Goal: Information Seeking & Learning: Check status

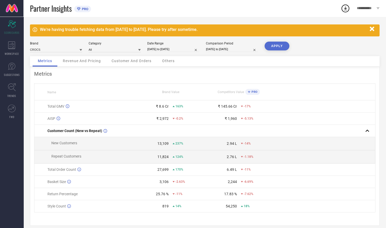
click at [225, 50] on input "[DATE] to [DATE]" at bounding box center [232, 49] width 52 height 5
select select "5"
select select "2024"
select select "6"
select select "2024"
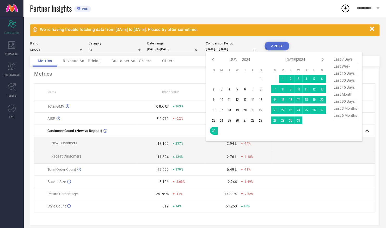
click at [326, 138] on div "Jan Feb Mar Apr May Jun [DATE] Aug Sep Oct Nov [DATE] 2015 2016 2017 2018 2019 …" at bounding box center [284, 96] width 156 height 89
click at [322, 61] on icon at bounding box center [322, 59] width 2 height 3
select select "6"
select select "2024"
select select "7"
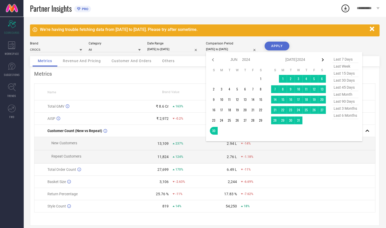
select select "2024"
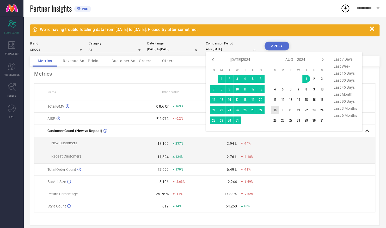
click at [275, 110] on td "18" at bounding box center [275, 110] width 8 height 8
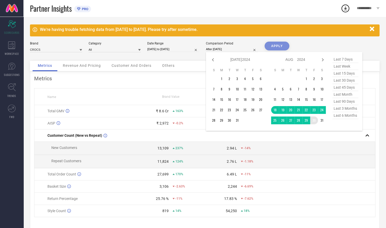
type input "[DATE] to [DATE]"
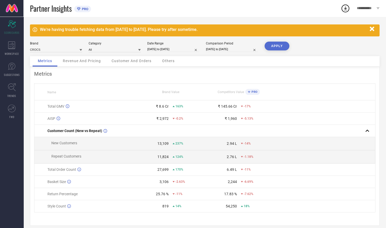
select select "7"
select select "2025"
select select "8"
select select "2025"
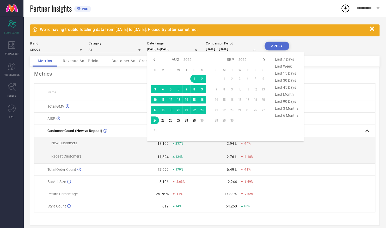
click at [184, 50] on input "[DATE] to [DATE]" at bounding box center [173, 49] width 52 height 5
click at [155, 60] on icon at bounding box center [154, 60] width 6 height 6
select select "6"
select select "2025"
select select "7"
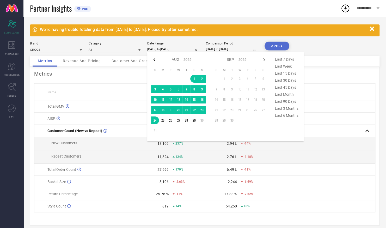
select select "2025"
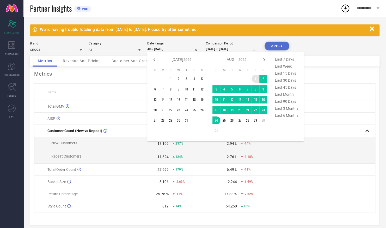
click at [255, 79] on td "1" at bounding box center [255, 79] width 8 height 8
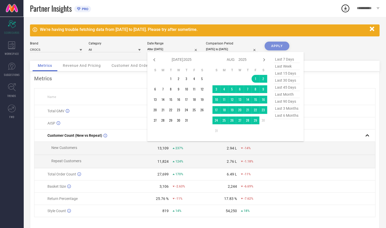
click at [229, 133] on td at bounding box center [232, 131] width 8 height 8
type input "[DATE] to [DATE]"
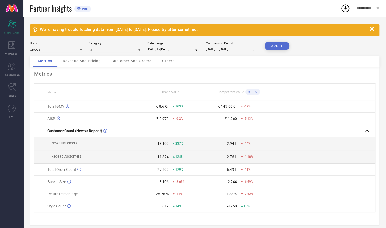
select select "7"
select select "2024"
select select "8"
select select "2024"
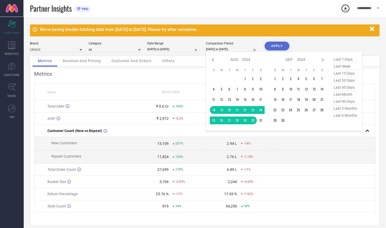
click at [221, 48] on input "[DATE] to [DATE]" at bounding box center [232, 49] width 52 height 5
type input "After [DATE]"
click at [244, 78] on td "1" at bounding box center [245, 79] width 8 height 8
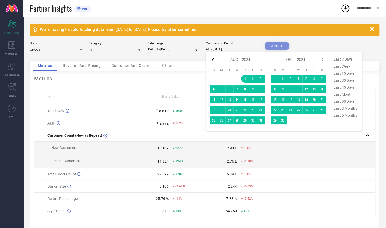
click at [213, 62] on icon at bounding box center [213, 60] width 6 height 6
select select "6"
select select "2024"
select select "7"
select select "2024"
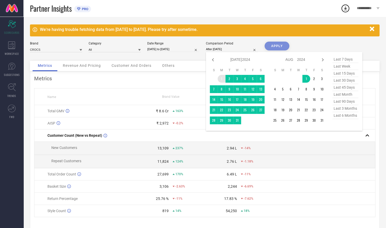
type input "[DATE] to [DATE]"
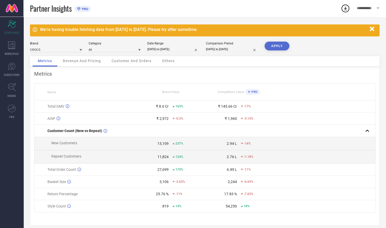
select select "6"
select select "2024"
select select "7"
select select "2024"
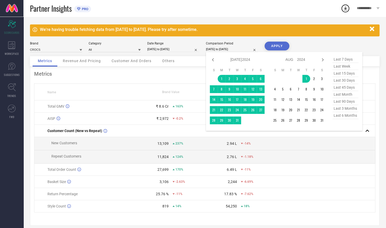
click at [229, 50] on input "[DATE] to [DATE]" at bounding box center [232, 49] width 52 height 5
type input "After [DATE]"
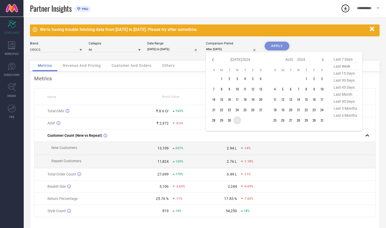
click at [237, 121] on td "31" at bounding box center [237, 121] width 8 height 8
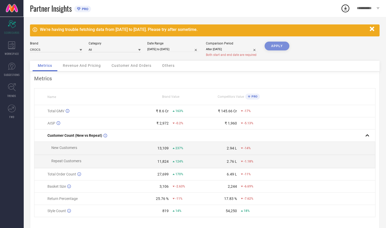
click at [275, 44] on div "APPLY" at bounding box center [276, 51] width 25 height 19
select select "6"
select select "2024"
select select "7"
select select "2024"
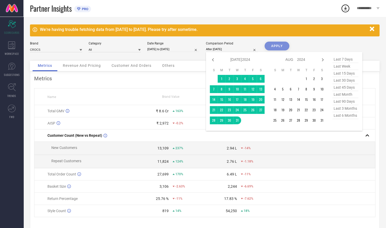
click at [224, 49] on input "After [DATE]" at bounding box center [232, 49] width 52 height 5
type input "[DATE] to [DATE]"
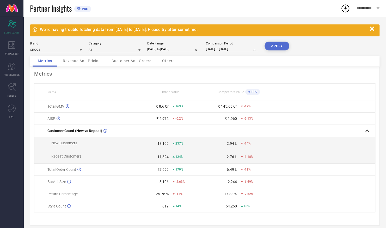
click at [233, 48] on input "[DATE] to [DATE]" at bounding box center [232, 49] width 52 height 5
select select "6"
select select "2024"
select select "7"
select select "2024"
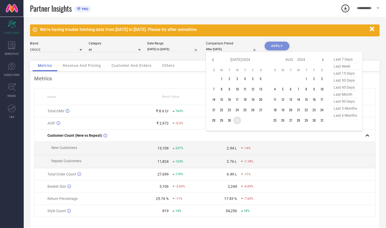
click at [236, 120] on td "31" at bounding box center [237, 121] width 8 height 8
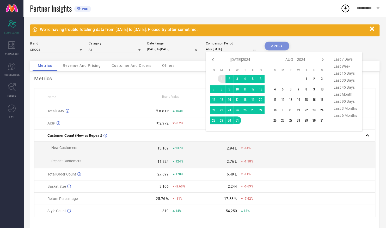
type input "[DATE] to [DATE]"
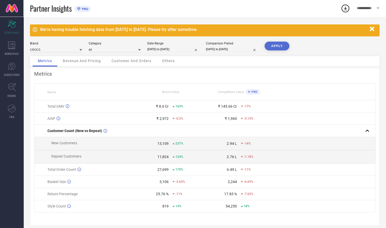
click at [219, 50] on input "[DATE] to [DATE]" at bounding box center [232, 49] width 52 height 5
select select "6"
select select "2024"
select select "7"
select select "2024"
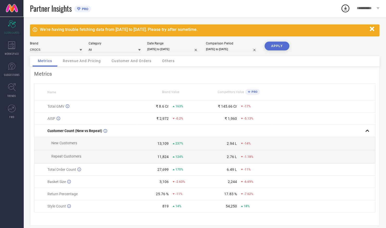
click at [279, 44] on button "APPLY" at bounding box center [276, 46] width 25 height 9
click at [135, 62] on span "Customer And Orders" at bounding box center [131, 61] width 40 height 4
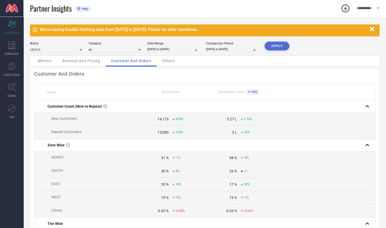
click at [168, 64] on div "Others" at bounding box center [168, 61] width 23 height 10
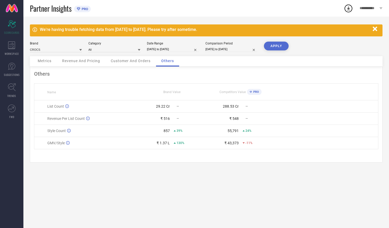
click at [96, 64] on div "Revenue And Pricing" at bounding box center [81, 61] width 48 height 10
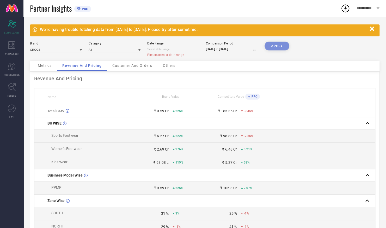
click at [170, 66] on span "Others" at bounding box center [169, 66] width 12 height 4
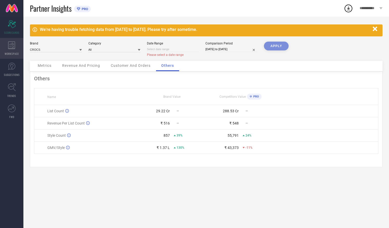
click at [11, 49] on div "WORKSPACE" at bounding box center [11, 48] width 23 height 21
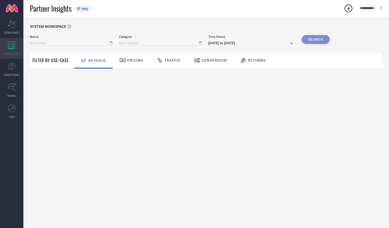
type input "CROCS"
type input "All"
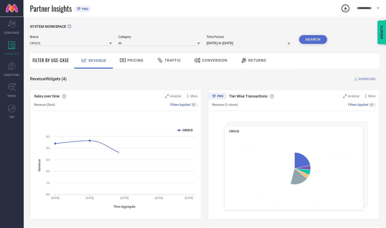
click at [168, 61] on span "Traffic" at bounding box center [173, 60] width 16 height 4
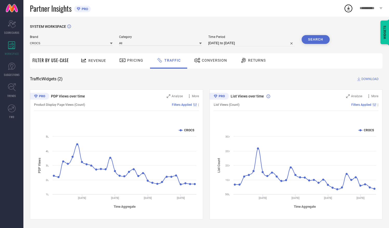
click at [210, 60] on span "Conversion" at bounding box center [214, 60] width 25 height 4
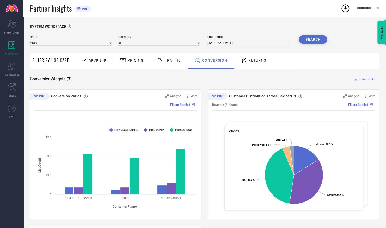
select select "6"
select select "2025"
select select "7"
select select "2025"
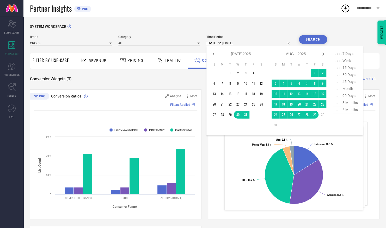
click at [278, 43] on input "[DATE] to [DATE]" at bounding box center [249, 43] width 86 height 6
click at [324, 53] on icon at bounding box center [323, 54] width 6 height 6
select select "7"
select select "2025"
select select "8"
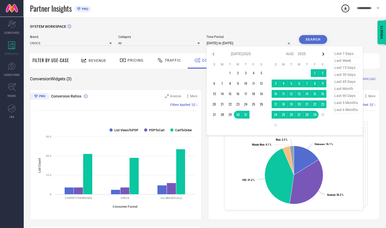
select select "2025"
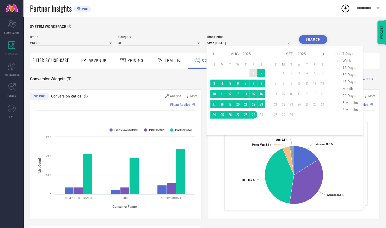
click at [252, 72] on td "1" at bounding box center [253, 73] width 8 height 8
type input "[DATE] to [DATE]"
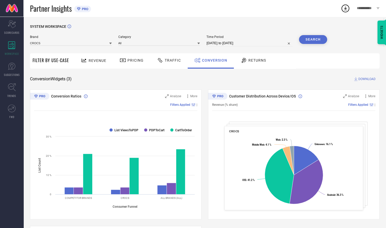
click at [312, 43] on button "Search" at bounding box center [313, 39] width 28 height 9
click at [174, 63] on div "Traffic" at bounding box center [168, 60] width 27 height 9
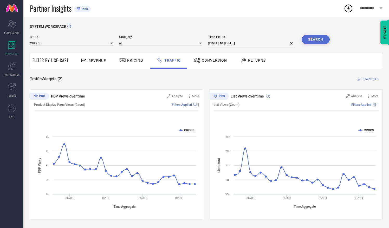
click at [283, 45] on input "[DATE] to [DATE]" at bounding box center [251, 43] width 87 height 6
select select "7"
select select "2025"
select select "8"
select select "2025"
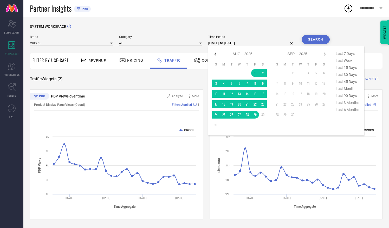
click at [216, 56] on icon at bounding box center [215, 54] width 6 height 6
select select "6"
select select "2025"
select select "7"
select select "2025"
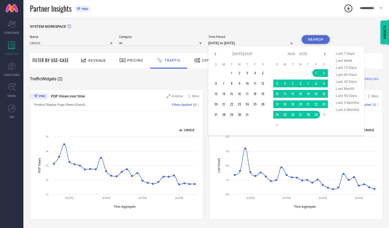
click at [216, 56] on icon at bounding box center [215, 54] width 6 height 6
select select "5"
select select "2025"
select select "6"
select select "2025"
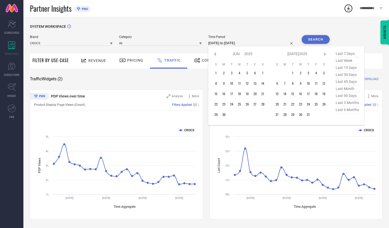
click at [216, 56] on icon at bounding box center [215, 54] width 6 height 6
select select "4"
select select "2025"
select select "5"
select select "2025"
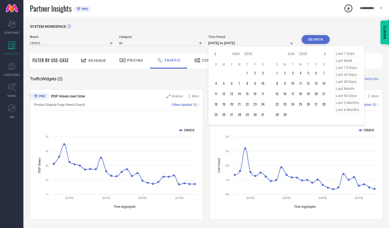
click at [216, 56] on icon at bounding box center [215, 54] width 6 height 6
select select "3"
select select "2025"
select select "4"
select select "2025"
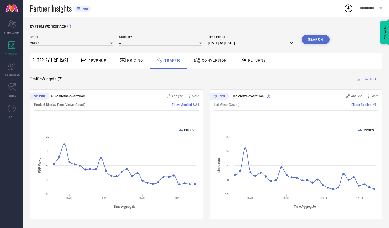
click at [252, 19] on div "SYSTEM WORKSPACE Brand CROCS Category All Time Period [DATE] to [DATE] Search F…" at bounding box center [206, 123] width 366 height 212
click at [234, 176] on icon at bounding box center [234, 174] width 3 height 3
click at [375, 189] on icon at bounding box center [374, 188] width 3 height 3
click at [254, 42] on input "[DATE] to [DATE]" at bounding box center [251, 43] width 87 height 6
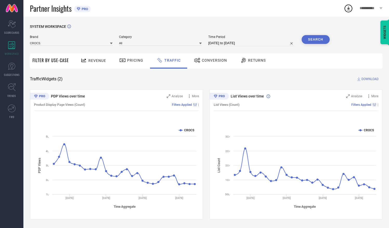
select select "7"
select select "2025"
select select "8"
select select "2025"
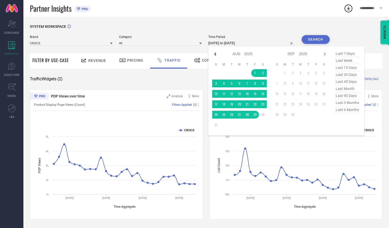
click at [217, 55] on icon at bounding box center [215, 54] width 6 height 6
select select "6"
select select "2025"
select select "7"
select select "2025"
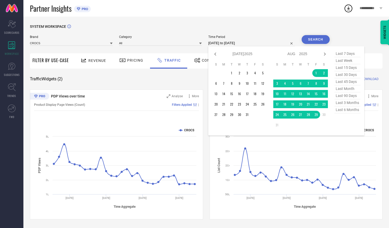
click at [217, 55] on icon at bounding box center [215, 54] width 6 height 6
select select "5"
select select "2025"
select select "6"
select select "2025"
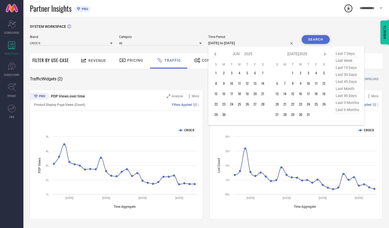
click at [217, 55] on icon at bounding box center [215, 54] width 6 height 6
select select "4"
select select "2025"
select select "5"
select select "2025"
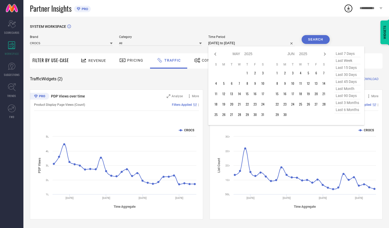
click at [217, 55] on icon at bounding box center [215, 54] width 6 height 6
select select "3"
select select "2025"
select select "4"
select select "2025"
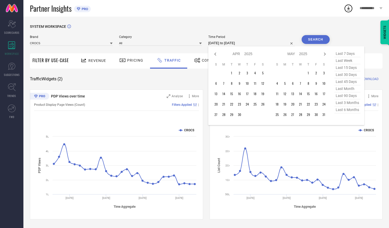
click at [217, 55] on icon at bounding box center [215, 54] width 6 height 6
select select "2"
select select "2025"
select select "3"
select select "2025"
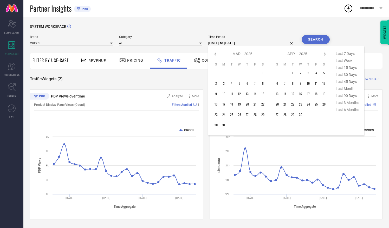
click at [217, 55] on icon at bounding box center [215, 54] width 6 height 6
select select "1"
select select "2025"
select select "2"
select select "2025"
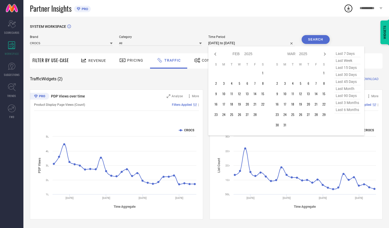
click at [217, 55] on icon at bounding box center [215, 54] width 6 height 6
select select "2025"
select select "1"
select select "2025"
click at [217, 55] on icon at bounding box center [215, 54] width 6 height 6
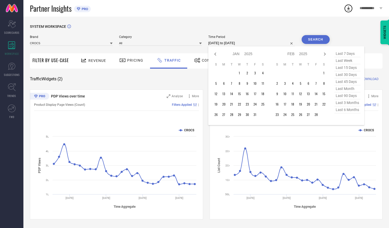
select select "11"
select select "2024"
select select "2025"
click at [217, 55] on icon at bounding box center [215, 54] width 6 height 6
select select "10"
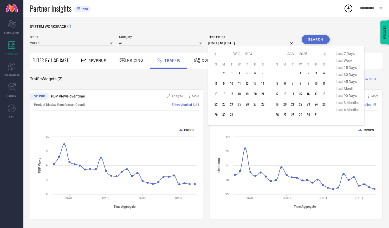
select select "2024"
select select "11"
select select "2024"
click at [217, 55] on icon at bounding box center [215, 54] width 6 height 6
select select "9"
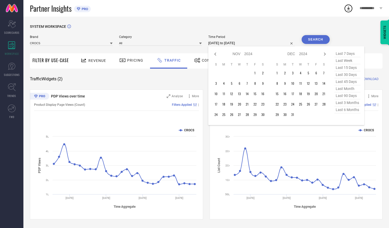
select select "2024"
select select "10"
select select "2024"
click at [217, 55] on icon at bounding box center [215, 54] width 6 height 6
select select "8"
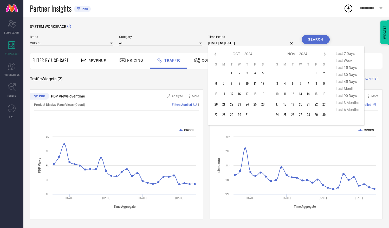
select select "2024"
select select "9"
select select "2024"
click at [219, 73] on td "1" at bounding box center [216, 73] width 8 height 8
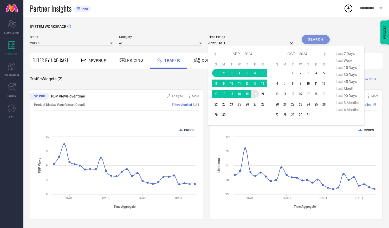
type input "[DATE] to [DATE]"
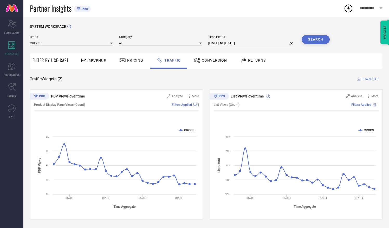
click at [310, 40] on button "Search" at bounding box center [316, 39] width 28 height 9
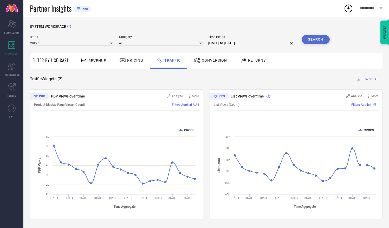
select select "8"
select select "2024"
select select "9"
select select "2024"
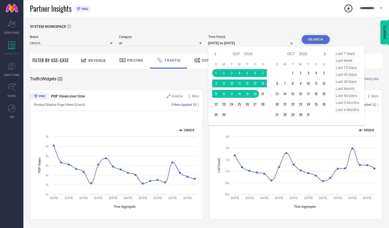
click at [232, 41] on input "[DATE] to [DATE]" at bounding box center [251, 43] width 87 height 6
click at [217, 54] on icon at bounding box center [215, 54] width 6 height 6
select select "7"
select select "2024"
select select "8"
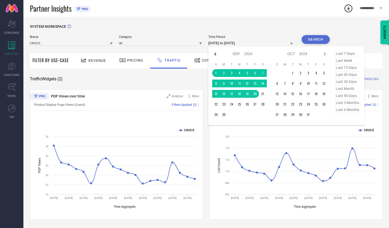
select select "2024"
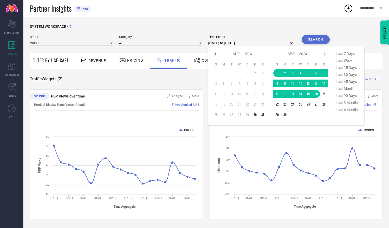
click at [215, 53] on icon at bounding box center [215, 54] width 6 height 6
select select "6"
select select "2024"
select select "7"
select select "2024"
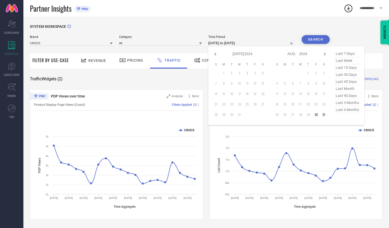
click at [223, 42] on input "[DATE] to [DATE]" at bounding box center [251, 43] width 87 height 6
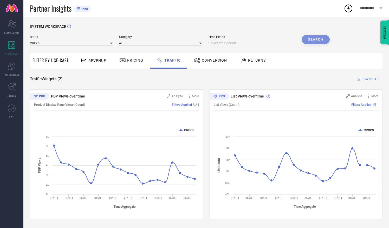
click at [216, 44] on input at bounding box center [251, 43] width 87 height 6
select select "8"
select select "2025"
select select "9"
select select "2025"
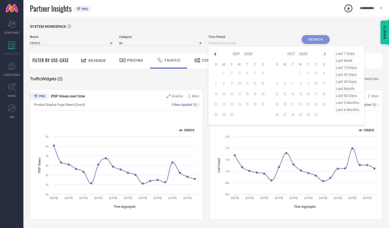
click at [214, 54] on icon at bounding box center [215, 54] width 6 height 6
select select "7"
select select "2025"
select select "8"
select select "2025"
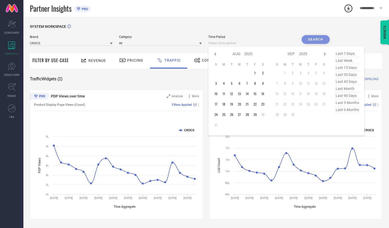
click at [214, 54] on icon at bounding box center [215, 54] width 6 height 6
select select "6"
select select "2025"
select select "7"
select select "2025"
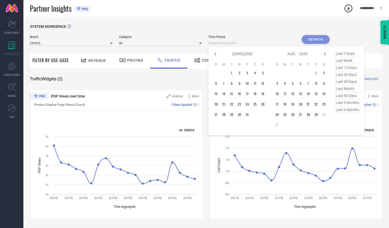
click at [214, 54] on icon at bounding box center [215, 54] width 6 height 6
select select "5"
select select "2025"
select select "6"
select select "2025"
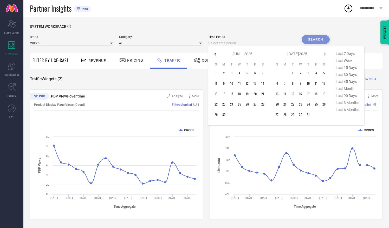
click at [217, 54] on icon at bounding box center [215, 54] width 6 height 6
select select "4"
select select "2025"
select select "5"
select select "2025"
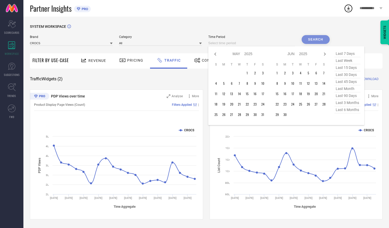
click at [217, 54] on icon at bounding box center [215, 54] width 6 height 6
select select "3"
select select "2025"
select select "4"
select select "2025"
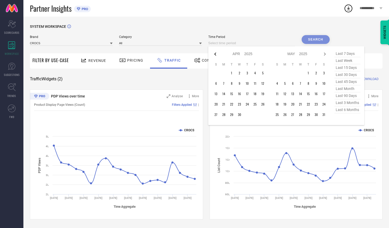
click at [217, 55] on icon at bounding box center [215, 54] width 6 height 6
select select "2"
select select "2025"
select select "3"
select select "2025"
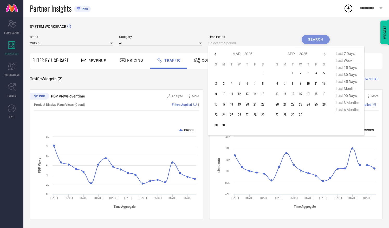
click at [217, 55] on icon at bounding box center [215, 54] width 6 height 6
select select "1"
select select "2025"
select select "2"
select select "2025"
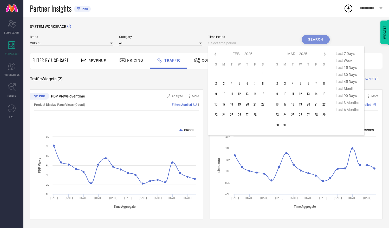
click at [217, 55] on icon at bounding box center [215, 54] width 6 height 6
select select "2025"
select select "1"
select select "2025"
click at [217, 55] on icon at bounding box center [215, 54] width 6 height 6
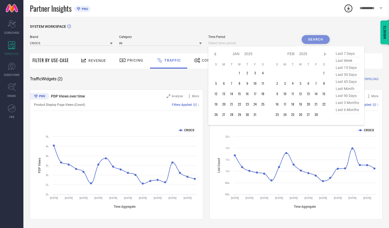
select select "11"
select select "2024"
select select "2025"
click at [217, 55] on icon at bounding box center [215, 54] width 6 height 6
select select "10"
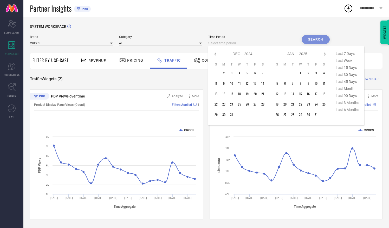
select select "2024"
select select "11"
select select "2024"
click at [217, 55] on icon at bounding box center [215, 54] width 6 height 6
select select "9"
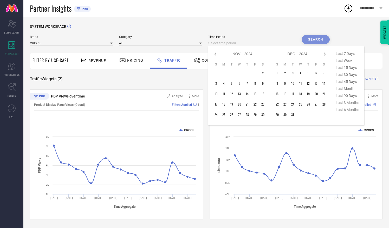
select select "2024"
select select "10"
select select "2024"
click at [217, 55] on icon at bounding box center [215, 54] width 6 height 6
select select "8"
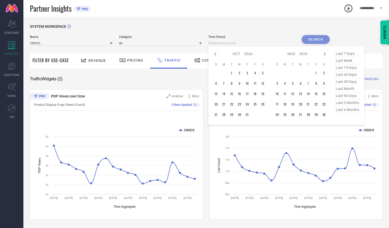
select select "2024"
select select "9"
select select "2024"
click at [214, 53] on icon at bounding box center [215, 54] width 6 height 6
select select "7"
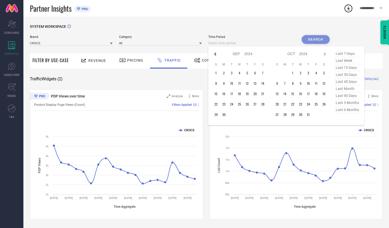
select select "2024"
select select "8"
select select "2024"
click at [256, 116] on td "30" at bounding box center [255, 115] width 8 height 8
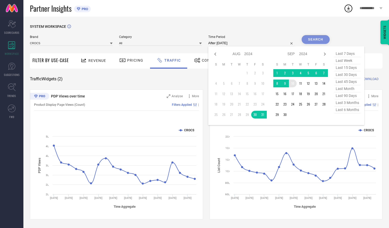
type input "[DATE] to [DATE]"
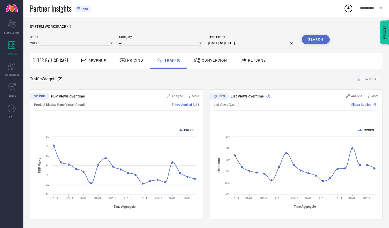
click at [321, 38] on button "Search" at bounding box center [316, 39] width 28 height 9
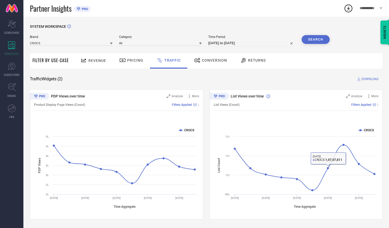
select select "7"
select select "2024"
select select "8"
select select "2024"
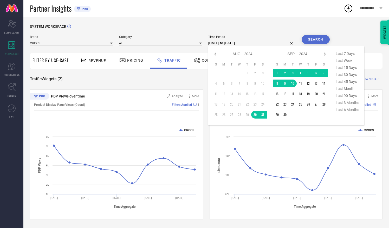
click at [226, 42] on input "[DATE] to [DATE]" at bounding box center [251, 43] width 87 height 6
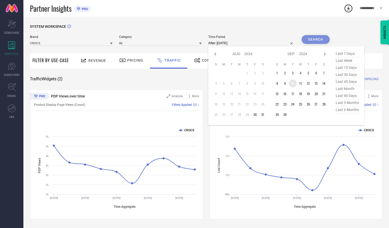
click at [294, 84] on td "10" at bounding box center [293, 84] width 8 height 8
type input "[DATE] to [DATE]"
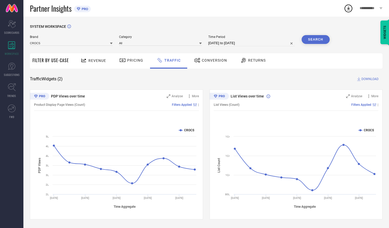
click at [311, 40] on button "Search" at bounding box center [316, 39] width 28 height 9
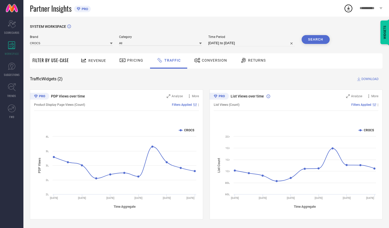
click at [317, 38] on button "Search" at bounding box center [316, 39] width 28 height 9
click at [231, 45] on input "[DATE] to [DATE]" at bounding box center [251, 43] width 87 height 6
select select "8"
click at [249, 30] on div "SYSTEM WORKSPACE" at bounding box center [206, 29] width 353 height 11
click at [286, 75] on div "SYSTEM WORKSPACE Brand CROCS Category All Time Period [DATE] to [DATE] Search F…" at bounding box center [206, 121] width 353 height 195
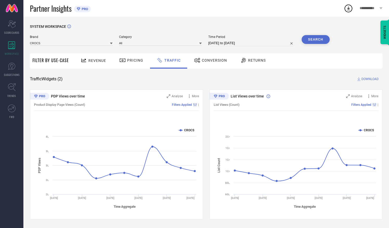
click at [288, 77] on div "Traffic Widgets ( 2 ) DOWNLOAD" at bounding box center [206, 79] width 353 height 5
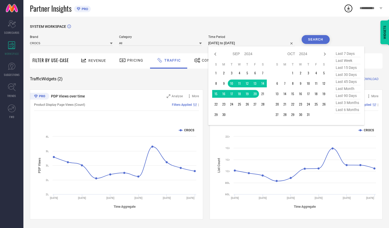
click at [267, 43] on input "[DATE] to [DATE]" at bounding box center [251, 43] width 87 height 6
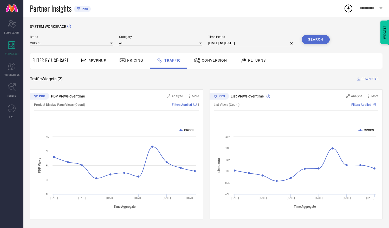
click at [279, 26] on div "SYSTEM WORKSPACE" at bounding box center [206, 29] width 353 height 11
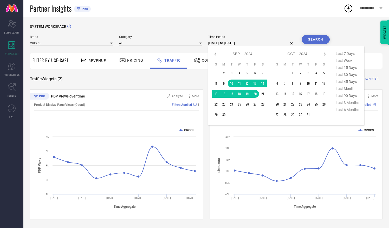
click at [269, 42] on input "[DATE] to [DATE]" at bounding box center [251, 43] width 87 height 6
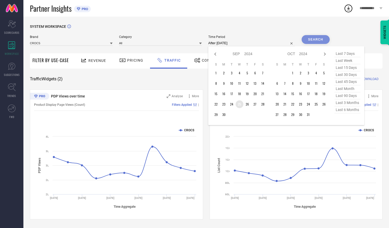
click at [240, 105] on td "25" at bounding box center [240, 104] width 8 height 8
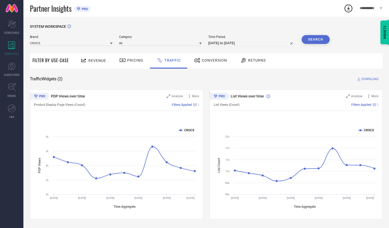
click at [319, 42] on button "Search" at bounding box center [316, 39] width 28 height 9
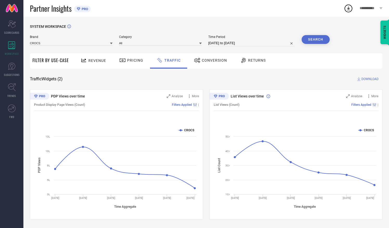
click at [277, 203] on rect at bounding box center [296, 168] width 165 height 89
click at [233, 41] on input "[DATE] to [DATE]" at bounding box center [251, 43] width 87 height 6
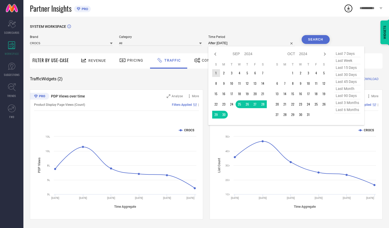
click at [217, 72] on td "1" at bounding box center [216, 73] width 8 height 8
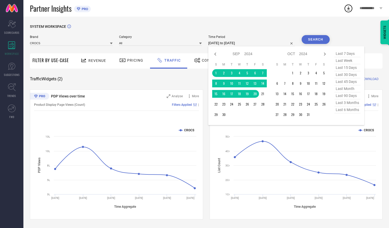
click at [254, 42] on input "[DATE] to [DATE]" at bounding box center [251, 43] width 87 height 6
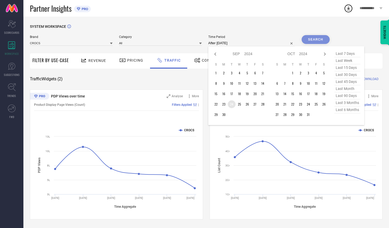
click at [233, 106] on td "24" at bounding box center [232, 104] width 8 height 8
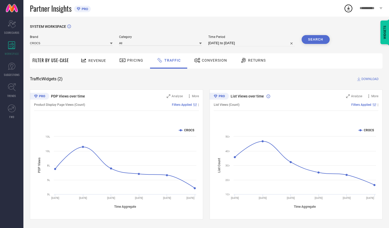
click at [318, 37] on button "Search" at bounding box center [316, 39] width 28 height 9
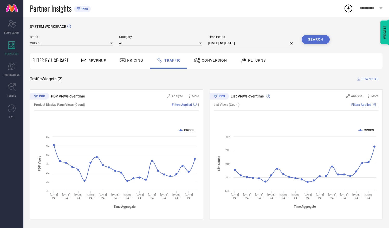
click at [241, 41] on input "[DATE] to [DATE]" at bounding box center [251, 43] width 87 height 6
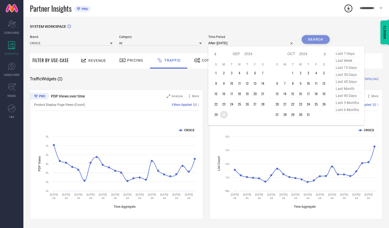
click at [225, 115] on td "30" at bounding box center [224, 115] width 8 height 8
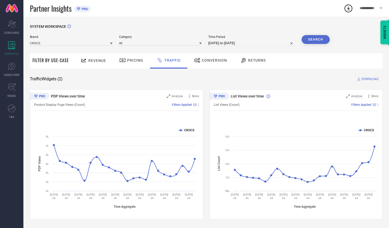
click at [311, 41] on button "Search" at bounding box center [316, 39] width 28 height 9
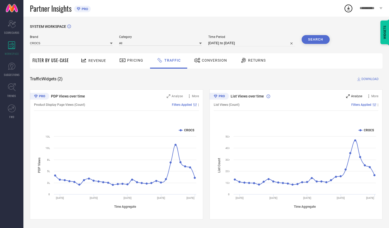
click at [351, 99] on div "Analyse" at bounding box center [354, 96] width 16 height 5
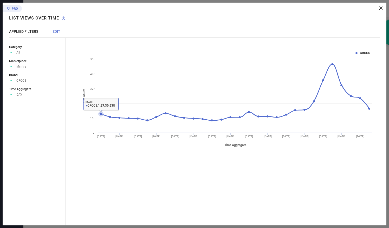
click at [101, 114] on icon at bounding box center [100, 113] width 3 height 3
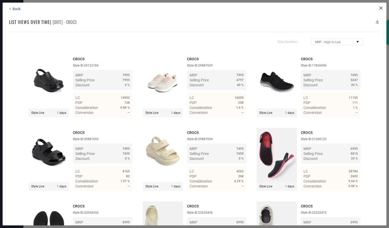
click at [101, 114] on div "—" at bounding box center [113, 113] width 34 height 4
click at [357, 41] on icon at bounding box center [358, 42] width 2 height 2
click at [349, 67] on span "Consideration : High to Low" at bounding box center [336, 67] width 39 height 4
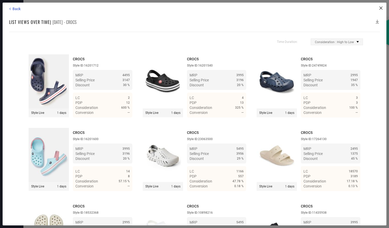
click at [377, 20] on icon at bounding box center [377, 21] width 5 height 5
click at [235, 19] on div "List Views over time | [DATE] - CROCS" at bounding box center [194, 22] width 371 height 6
click at [16, 8] on span "Back" at bounding box center [16, 9] width 8 height 4
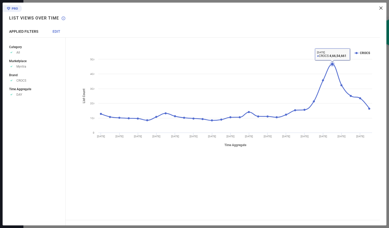
click at [333, 64] on icon at bounding box center [332, 64] width 3 height 3
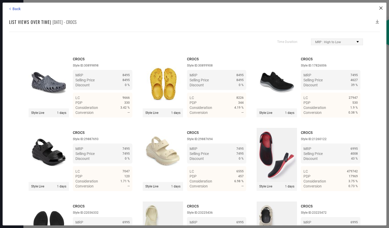
click at [351, 42] on div "MRP : High to Low" at bounding box center [338, 42] width 52 height 6
click at [340, 67] on span "Consideration : High to Low" at bounding box center [336, 67] width 39 height 4
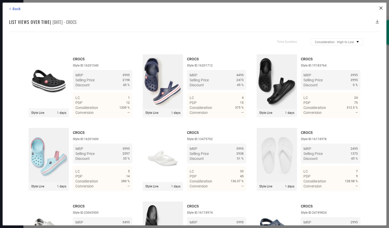
click at [377, 21] on icon at bounding box center [377, 22] width 3 height 4
click at [10, 9] on icon at bounding box center [10, 9] width 2 height 2
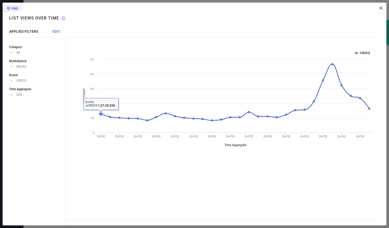
click at [100, 114] on icon at bounding box center [100, 113] width 3 height 3
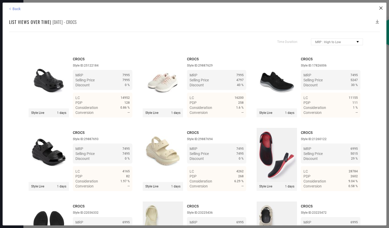
click at [11, 9] on icon at bounding box center [10, 9] width 5 height 5
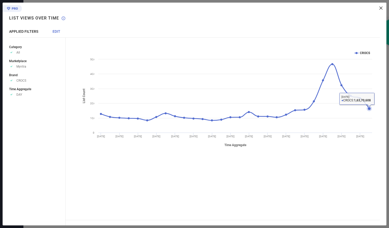
click at [101, 114] on icon at bounding box center [101, 114] width 2 height 2
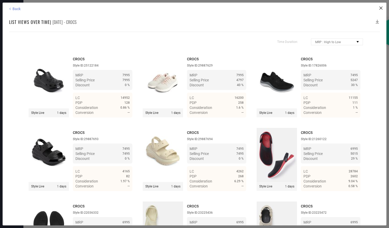
click at [15, 7] on span "Back" at bounding box center [16, 9] width 8 height 4
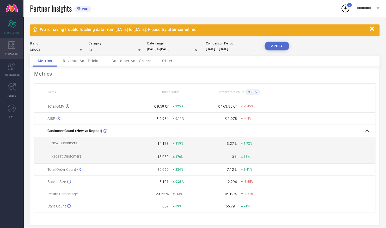
click at [10, 48] on icon at bounding box center [11, 45] width 7 height 8
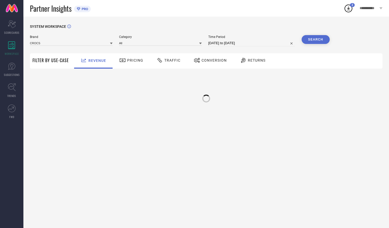
click at [171, 58] on div "Traffic" at bounding box center [168, 60] width 27 height 9
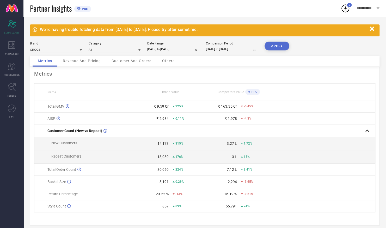
click at [166, 49] on input "[DATE] to [DATE]" at bounding box center [173, 49] width 52 height 5
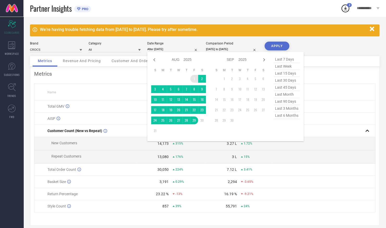
click at [193, 79] on td "1" at bounding box center [194, 79] width 8 height 8
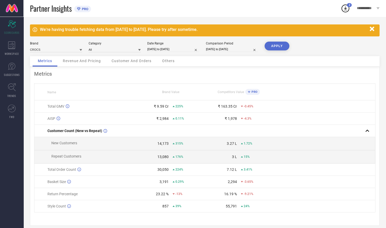
click at [274, 45] on button "APPLY" at bounding box center [276, 46] width 25 height 9
click at [218, 48] on input "[DATE] to [DATE]" at bounding box center [232, 49] width 52 height 5
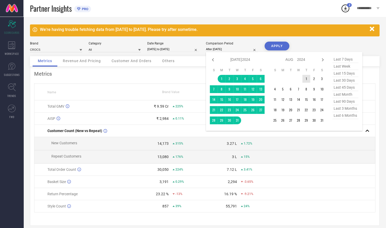
click at [306, 79] on td "1" at bounding box center [306, 79] width 8 height 8
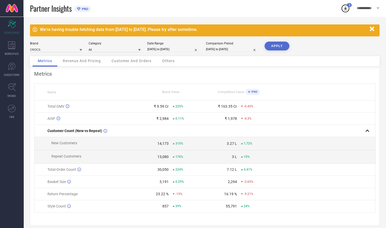
click at [273, 47] on button "APPLY" at bounding box center [276, 46] width 25 height 9
click at [13, 52] on span "WORKSPACE" at bounding box center [12, 54] width 14 height 4
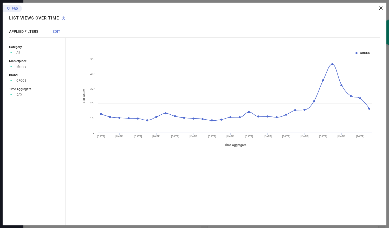
click at [383, 7] on icon at bounding box center [381, 8] width 3 height 3
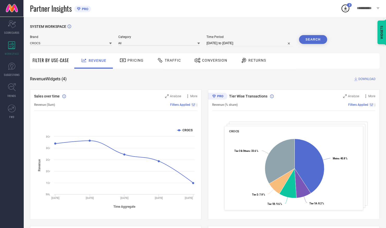
click at [176, 62] on span "Traffic" at bounding box center [173, 60] width 16 height 4
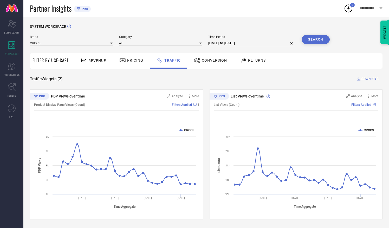
click at [231, 43] on input "[DATE] to [DATE]" at bounding box center [251, 43] width 87 height 6
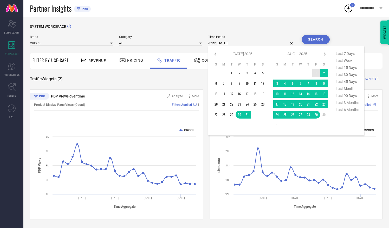
click at [318, 72] on td "1" at bounding box center [317, 73] width 8 height 8
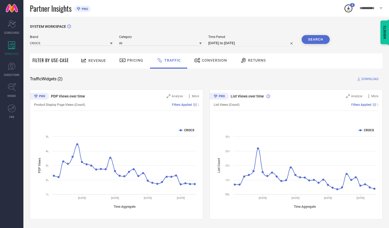
click at [315, 39] on button "Search" at bounding box center [316, 39] width 28 height 9
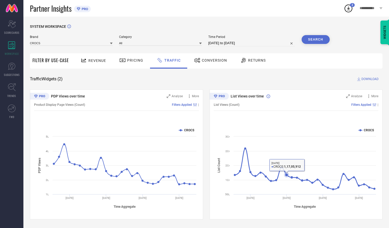
click at [286, 147] on rect at bounding box center [296, 168] width 165 height 89
click at [251, 108] on div "List Views (Count) Filters Applied |" at bounding box center [296, 105] width 165 height 12
click at [287, 190] on rect at bounding box center [296, 168] width 165 height 89
click at [245, 148] on icon at bounding box center [245, 148] width 3 height 3
click at [281, 122] on div "Created with Highcharts 9.3.3 Time Aggregate List Count CROCS [DATE] [DATE] [DA…" at bounding box center [296, 168] width 165 height 99
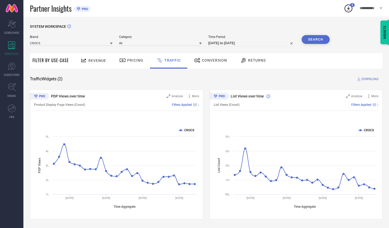
click at [303, 199] on rect at bounding box center [296, 168] width 165 height 89
click at [245, 96] on span "List Views over time" at bounding box center [247, 96] width 33 height 4
click at [277, 120] on div "Created with Highcharts 9.3.3 Time Aggregate List Count CROCS [DATE] [DATE] [DA…" at bounding box center [296, 168] width 165 height 99
click at [355, 96] on span "Analyse" at bounding box center [356, 96] width 11 height 4
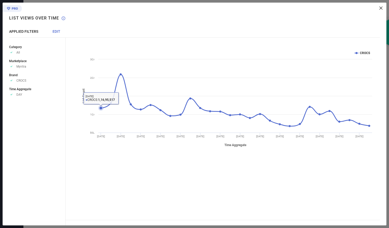
click at [100, 108] on icon at bounding box center [100, 108] width 3 height 3
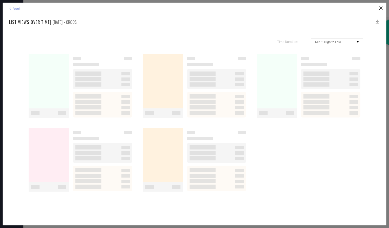
click at [14, 9] on span "Back" at bounding box center [16, 9] width 8 height 4
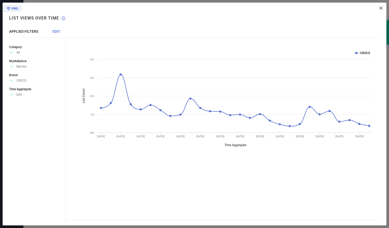
click at [381, 10] on div "Created with Highcharts 9.3.3 Time Aggregate List Count CROCS [DATE] [DATE] [DA…" at bounding box center [226, 114] width 321 height 223
click at [381, 9] on icon at bounding box center [381, 8] width 3 height 3
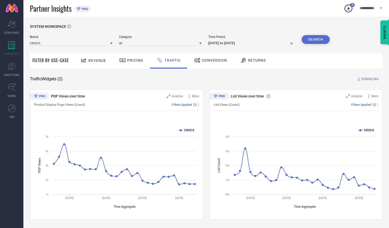
click at [227, 43] on input "[DATE] to [DATE]" at bounding box center [251, 43] width 87 height 6
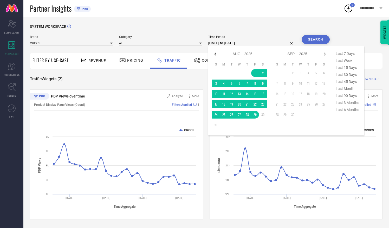
click at [216, 55] on icon at bounding box center [215, 54] width 6 height 6
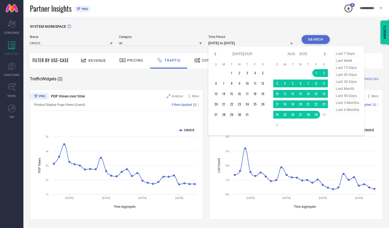
click at [216, 55] on icon at bounding box center [215, 54] width 6 height 6
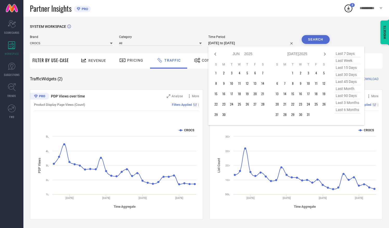
click at [216, 55] on icon at bounding box center [215, 54] width 6 height 6
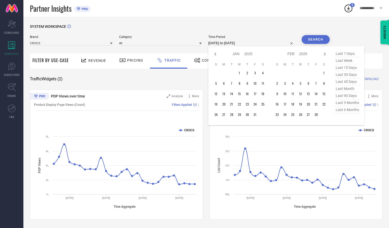
click at [216, 55] on icon at bounding box center [215, 54] width 6 height 6
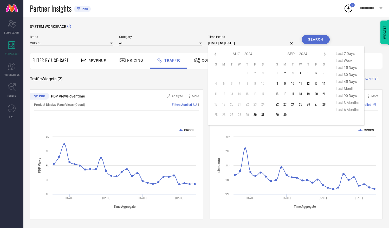
click at [247, 73] on td "1" at bounding box center [248, 73] width 8 height 8
click at [256, 106] on td "23" at bounding box center [255, 104] width 8 height 8
click at [257, 119] on td "30" at bounding box center [255, 115] width 8 height 8
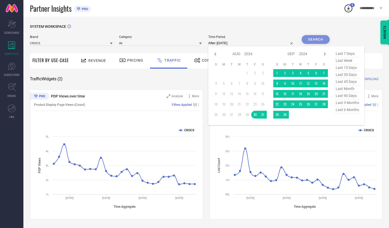
click at [267, 11] on div "Partner Insights PRO" at bounding box center [187, 8] width 314 height 17
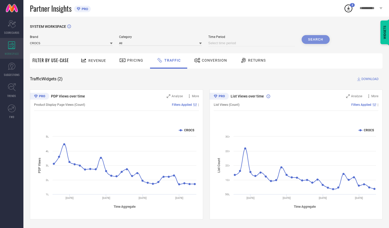
click at [18, 47] on div "WORKSPACE" at bounding box center [11, 48] width 23 height 21
click at [349, 7] on icon at bounding box center [348, 9] width 3 height 4
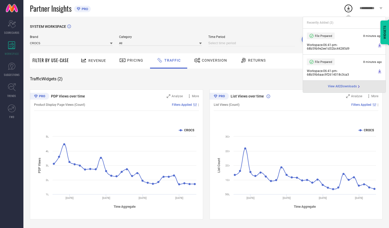
click at [280, 9] on div "Partner Insights PRO" at bounding box center [187, 8] width 314 height 17
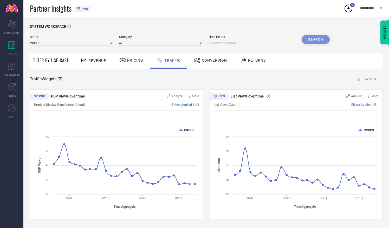
click at [238, 43] on input at bounding box center [251, 43] width 87 height 6
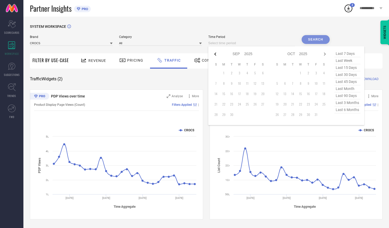
click at [219, 52] on icon at bounding box center [215, 54] width 6 height 6
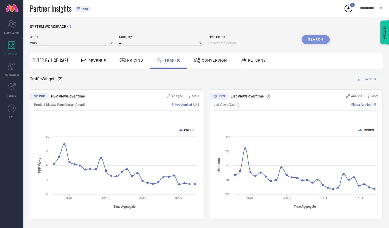
click at [201, 24] on div "SYSTEM WORKSPACE Brand CROCS Category All Time Period Search Filter By Use-Case…" at bounding box center [206, 123] width 366 height 212
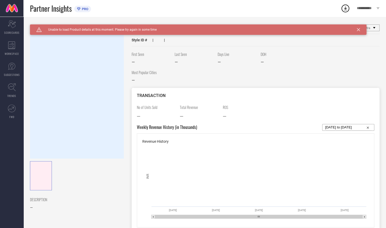
click at [359, 31] on icon at bounding box center [357, 29] width 3 height 3
